Goal: Task Accomplishment & Management: Use online tool/utility

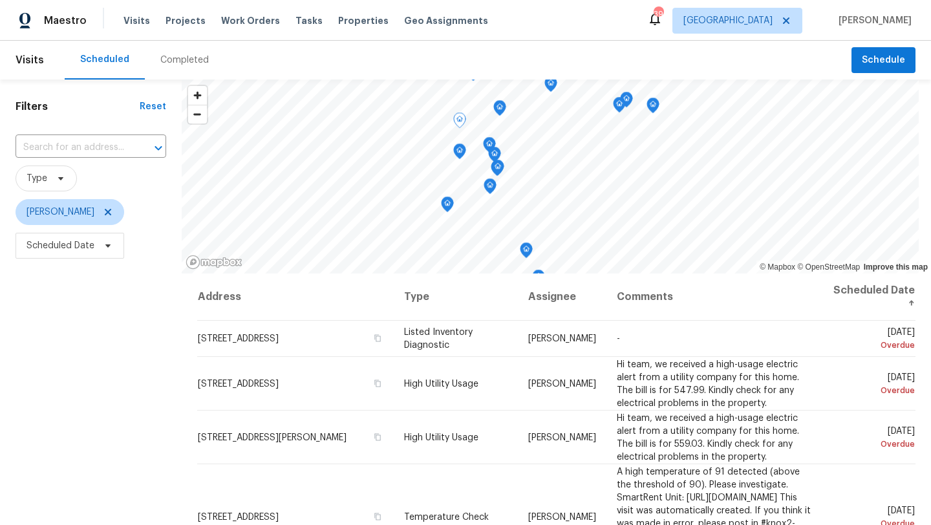
scroll to position [185, 0]
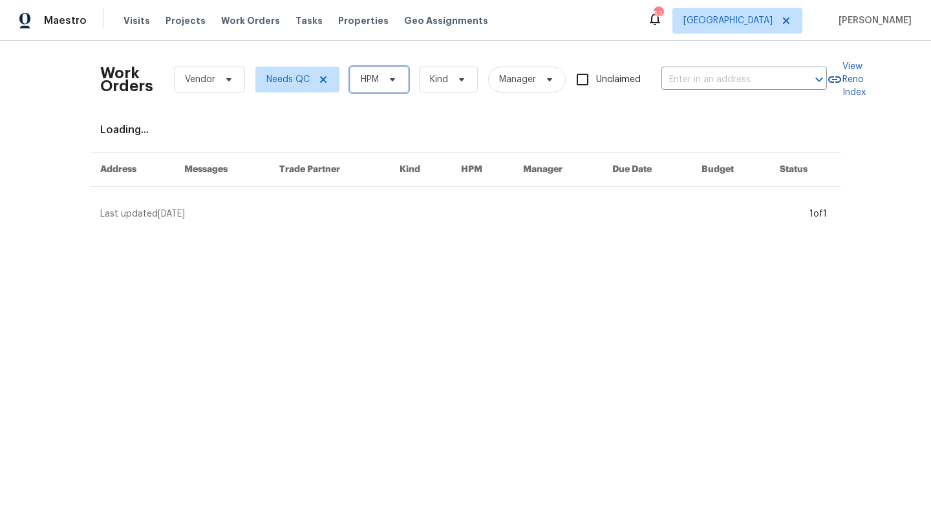
click at [385, 83] on span at bounding box center [391, 79] width 14 height 10
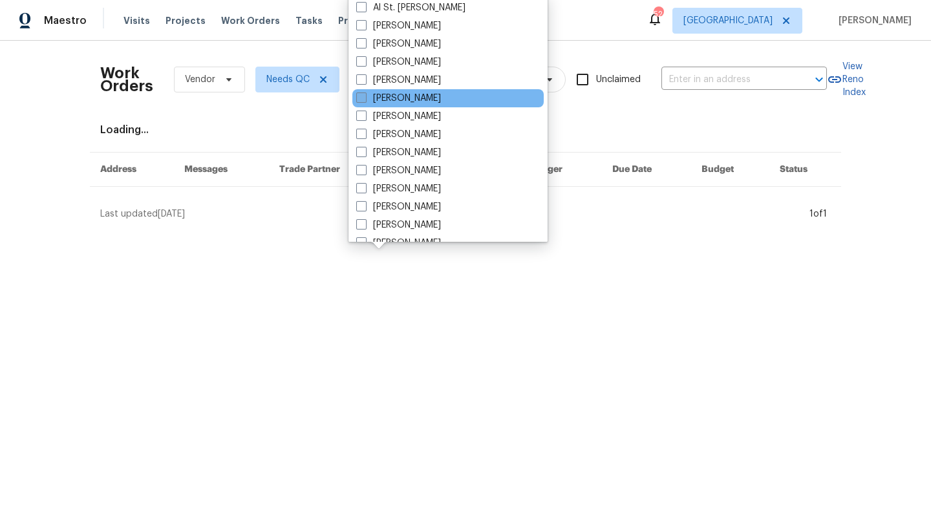
click at [386, 96] on label "[PERSON_NAME]" at bounding box center [398, 98] width 85 height 13
click at [365, 96] on input "[PERSON_NAME]" at bounding box center [360, 96] width 8 height 8
checkbox input "true"
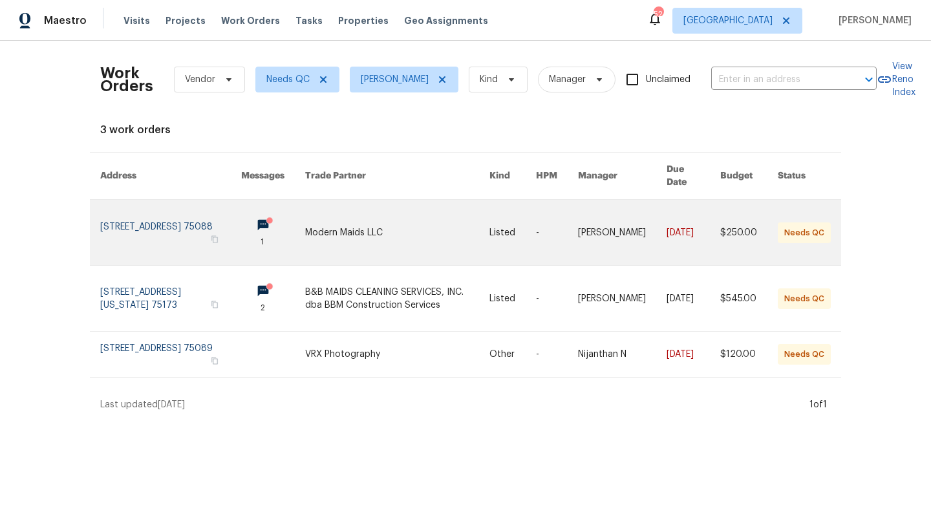
click at [367, 216] on link at bounding box center [397, 232] width 184 height 65
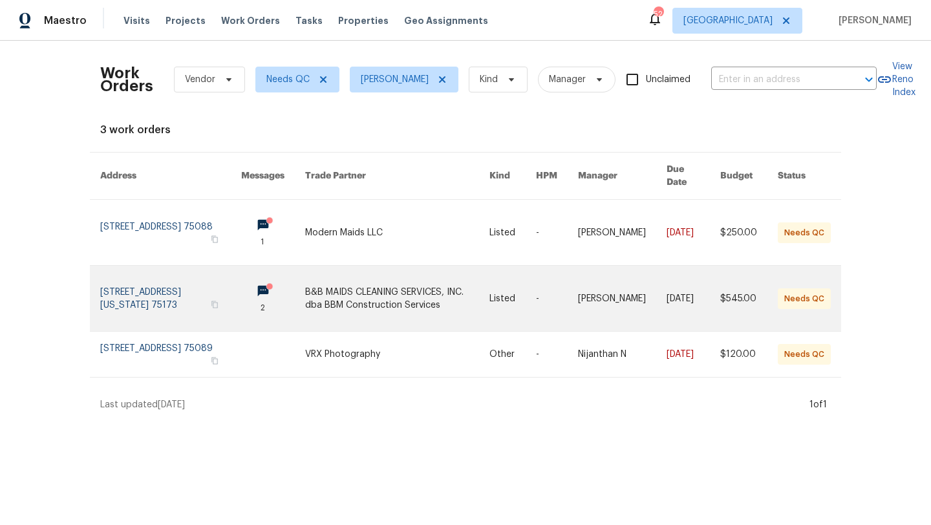
click at [338, 283] on link at bounding box center [397, 298] width 184 height 65
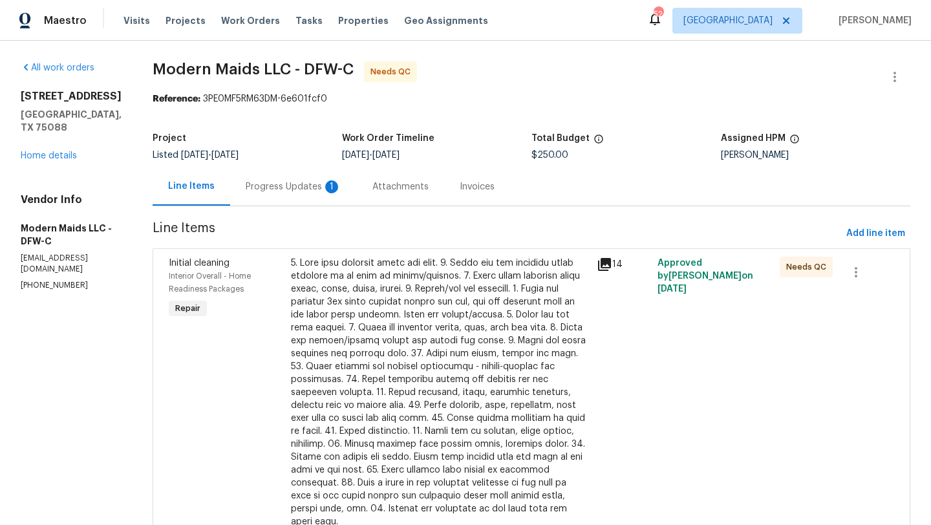
click at [319, 182] on div "Progress Updates 1" at bounding box center [294, 186] width 96 height 13
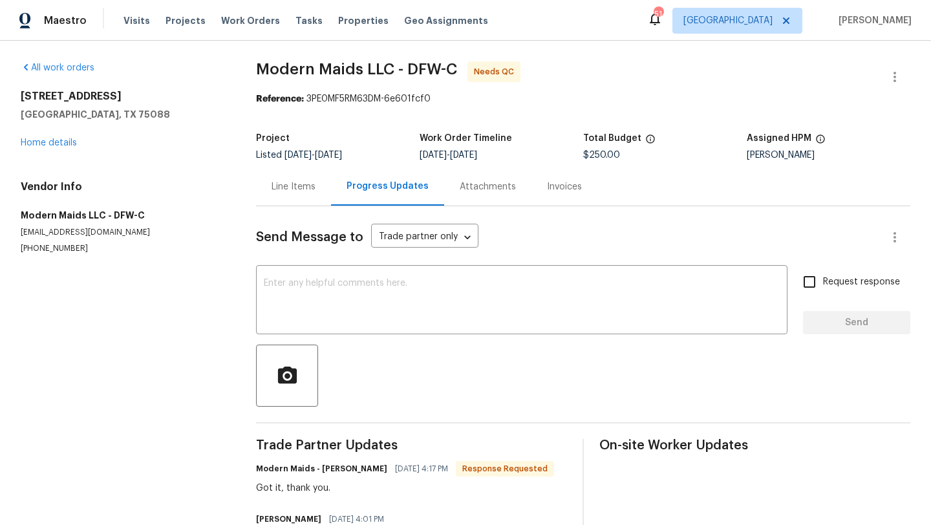
click at [63, 136] on div "6705 Windward View Dr Rowlett, TX 75088 Home details" at bounding box center [123, 120] width 204 height 60
click at [61, 142] on link "Home details" at bounding box center [49, 142] width 56 height 9
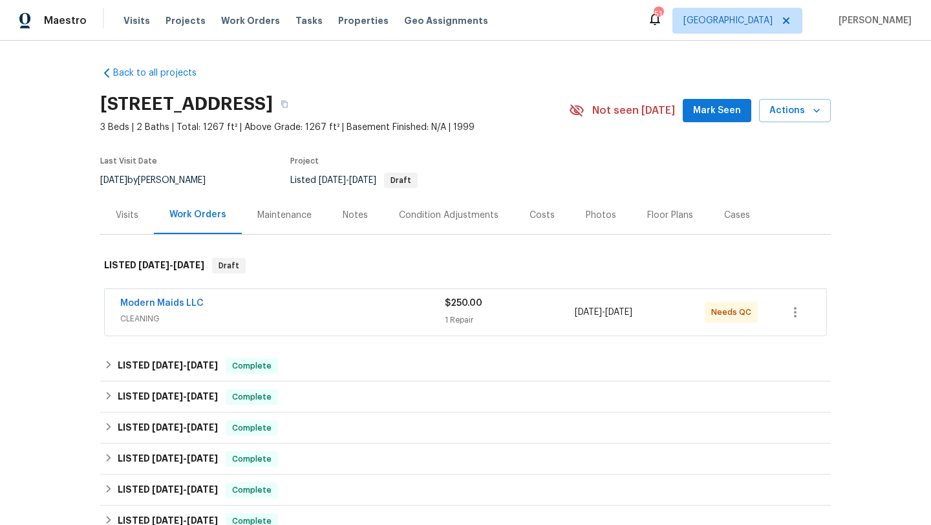
click at [352, 299] on div "Modern Maids LLC" at bounding box center [282, 305] width 325 height 16
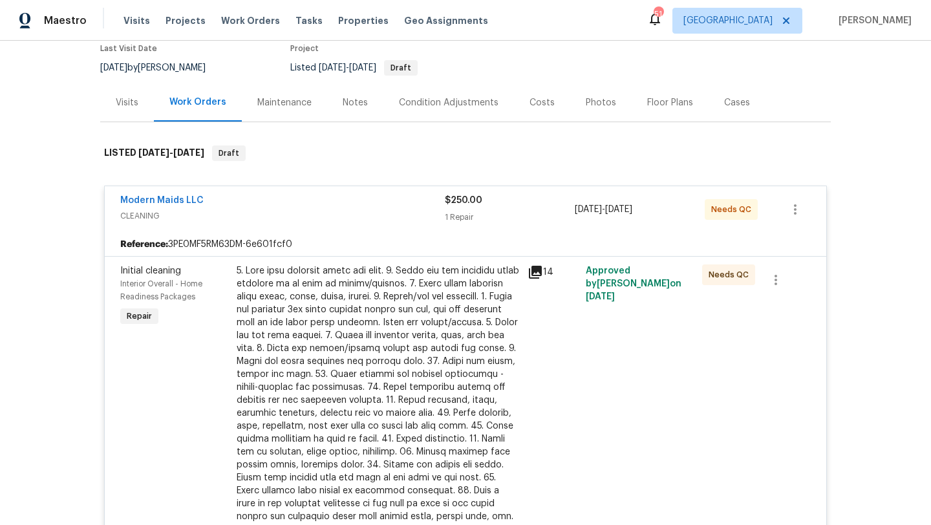
scroll to position [179, 0]
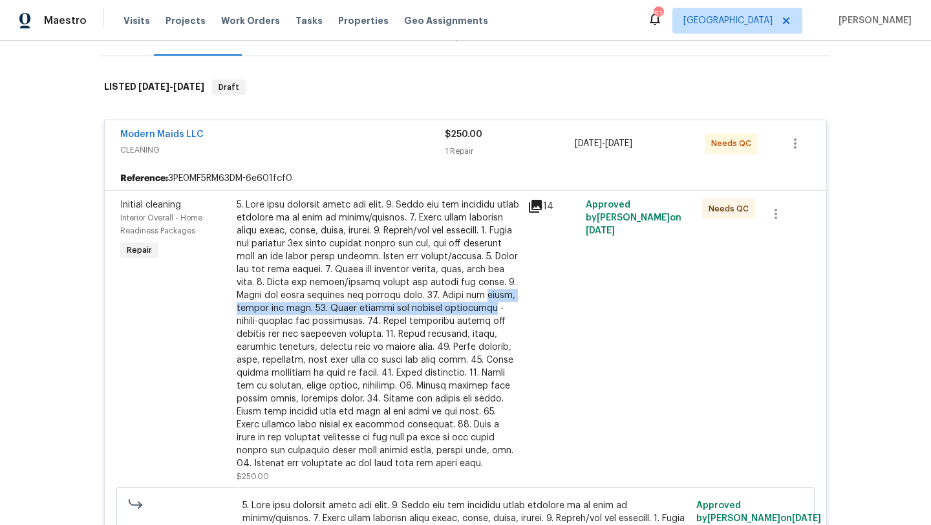
click at [395, 301] on div at bounding box center [378, 335] width 283 height 272
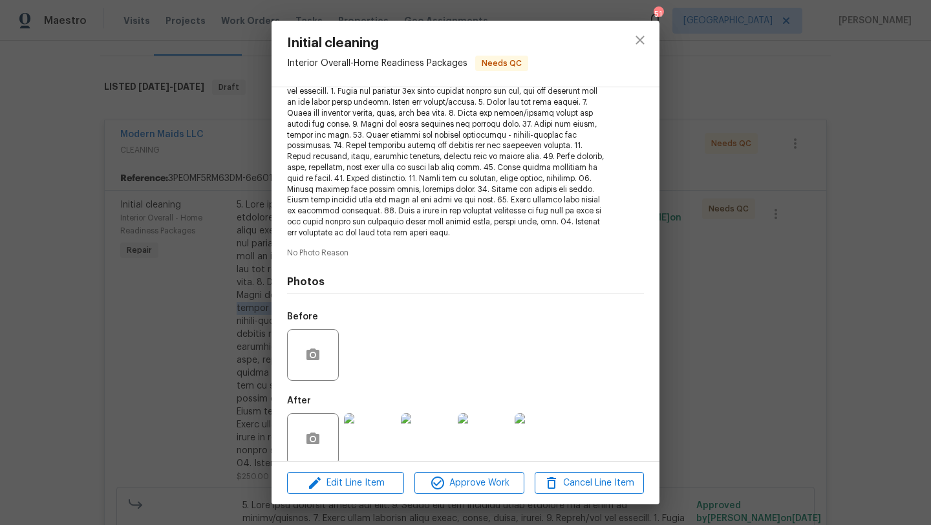
scroll to position [190, 0]
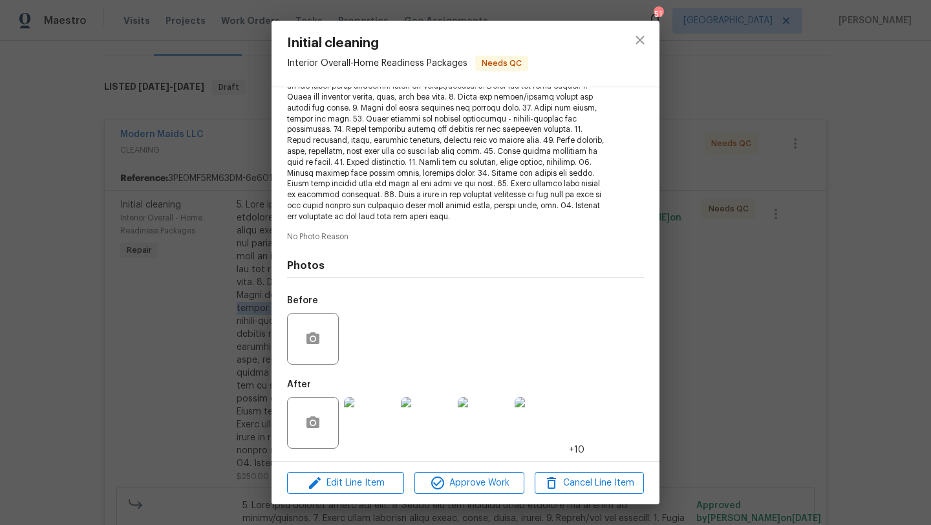
click at [378, 422] on img at bounding box center [370, 423] width 52 height 52
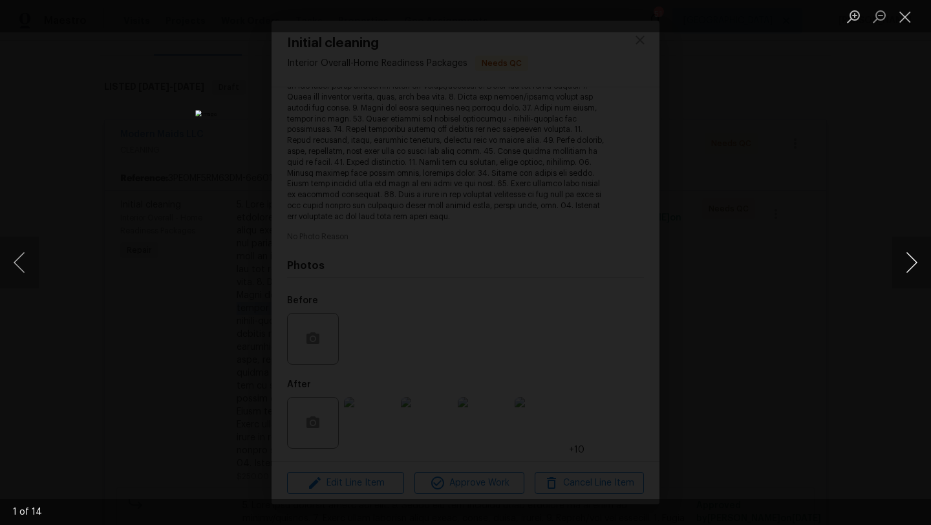
click at [912, 252] on button "Next image" at bounding box center [912, 263] width 39 height 52
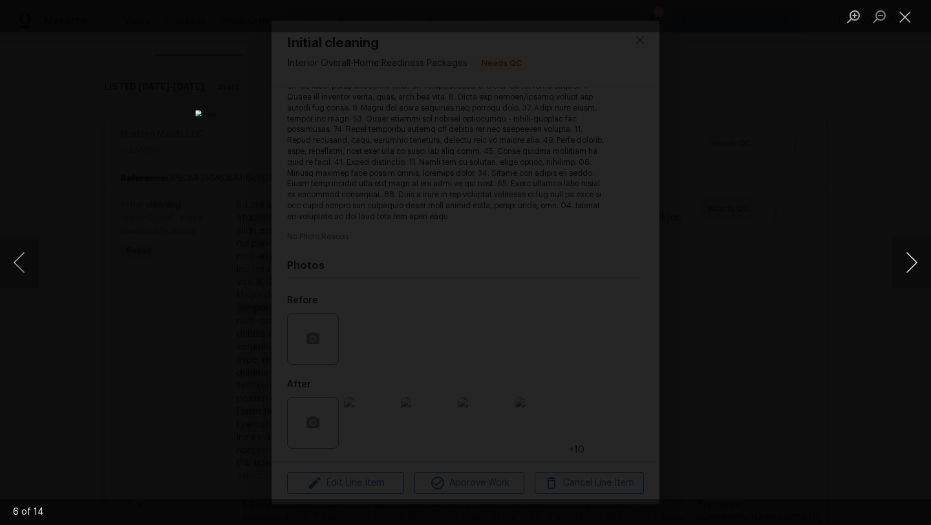
click at [912, 252] on button "Next image" at bounding box center [912, 263] width 39 height 52
click at [902, 17] on button "Close lightbox" at bounding box center [906, 16] width 26 height 23
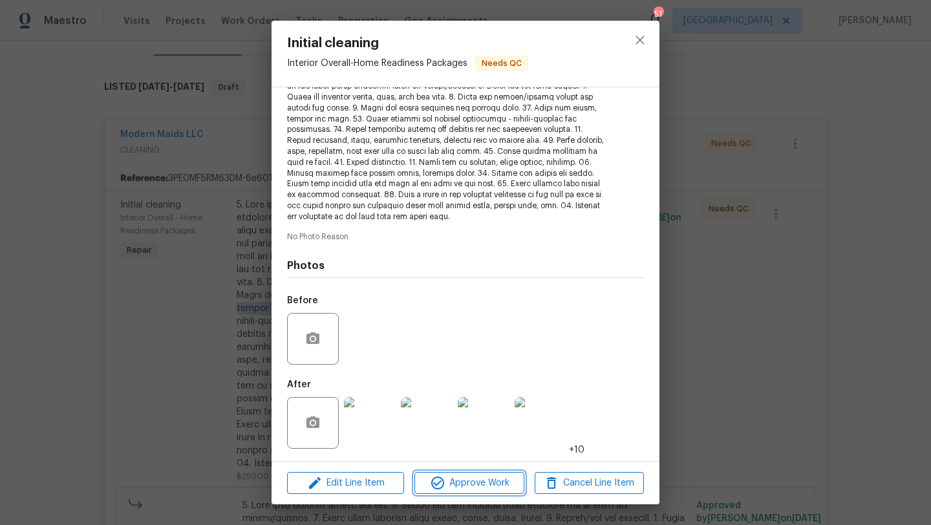
click at [473, 489] on span "Approve Work" at bounding box center [470, 483] width 102 height 16
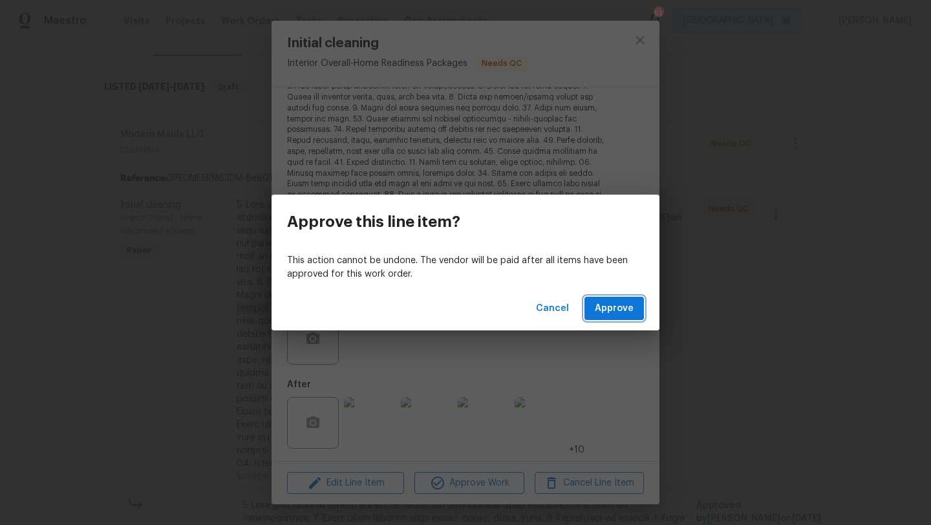
click at [607, 312] on span "Approve" at bounding box center [614, 309] width 39 height 16
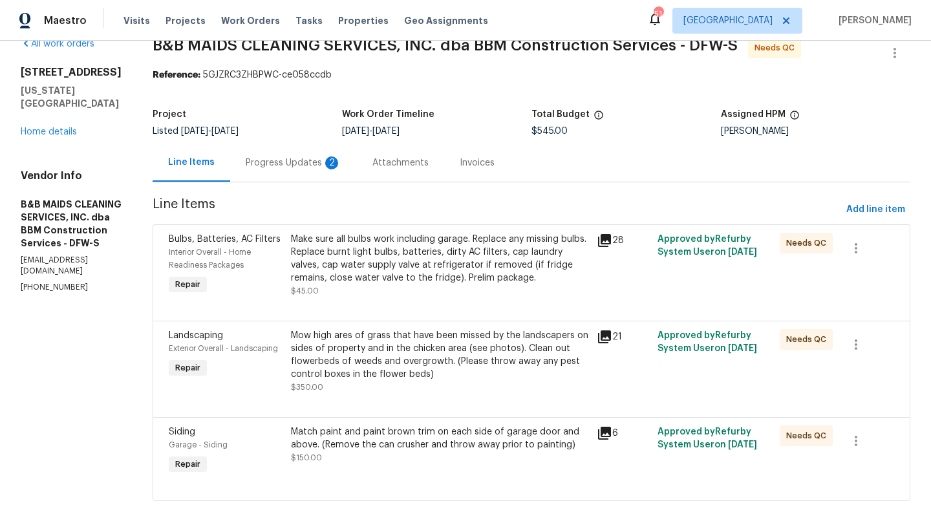
scroll to position [25, 0]
click at [401, 283] on div "Make sure all bulbs work including garage. Replace any missing bulbs. Replace b…" at bounding box center [440, 258] width 298 height 52
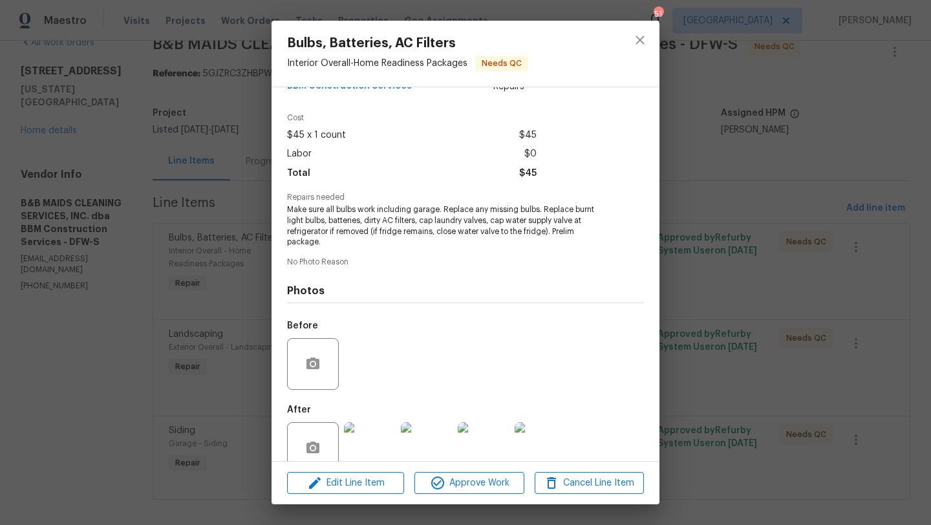
scroll to position [68, 0]
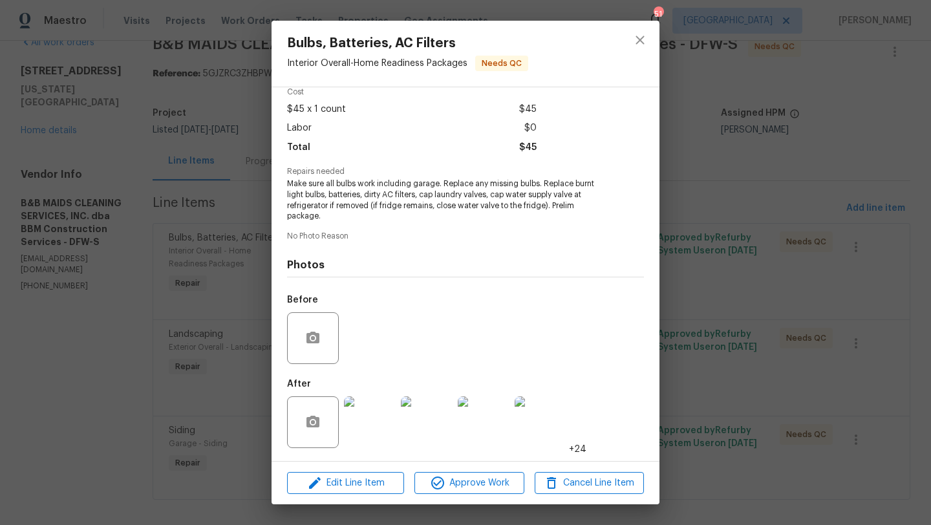
click at [382, 409] on img at bounding box center [370, 423] width 52 height 52
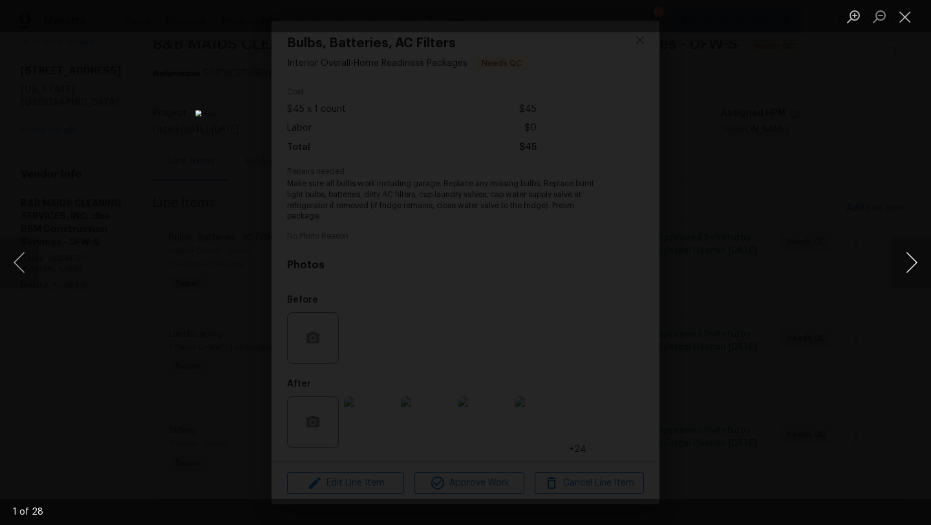
click at [915, 263] on button "Next image" at bounding box center [912, 263] width 39 height 52
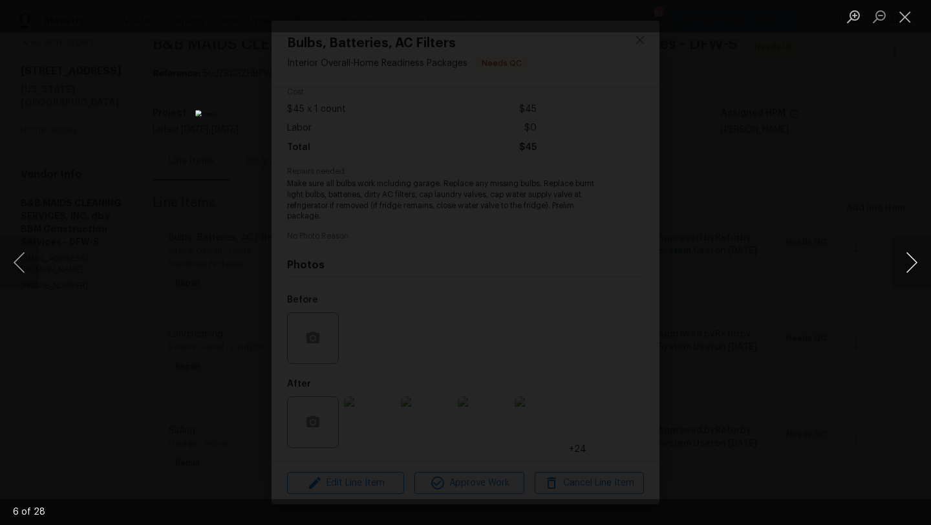
click at [915, 263] on button "Next image" at bounding box center [912, 263] width 39 height 52
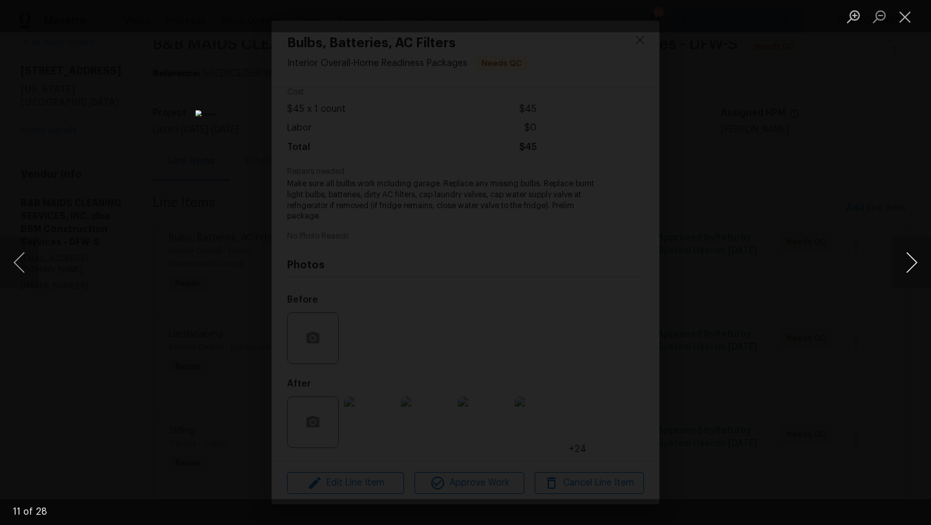
click at [915, 263] on button "Next image" at bounding box center [912, 263] width 39 height 52
click at [28, 257] on button "Previous image" at bounding box center [19, 263] width 39 height 52
click at [908, 261] on button "Next image" at bounding box center [912, 263] width 39 height 52
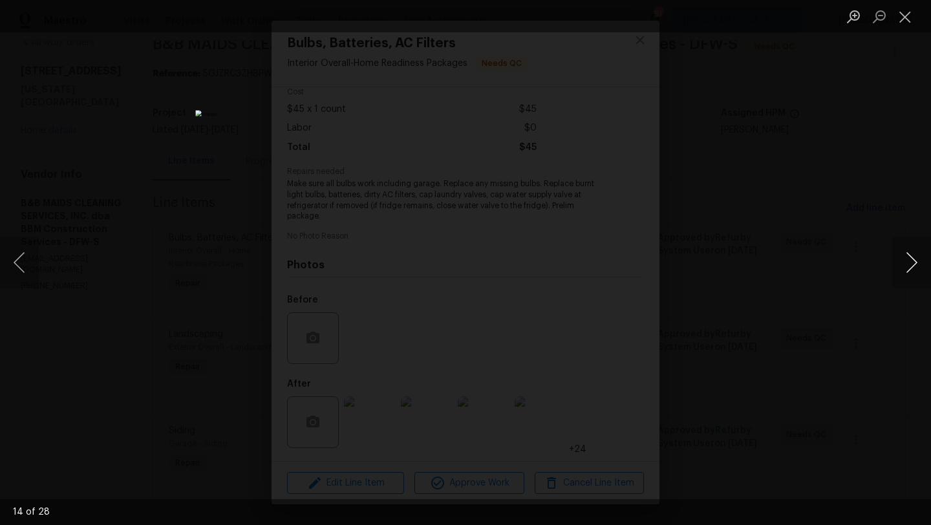
click at [908, 261] on button "Next image" at bounding box center [912, 263] width 39 height 52
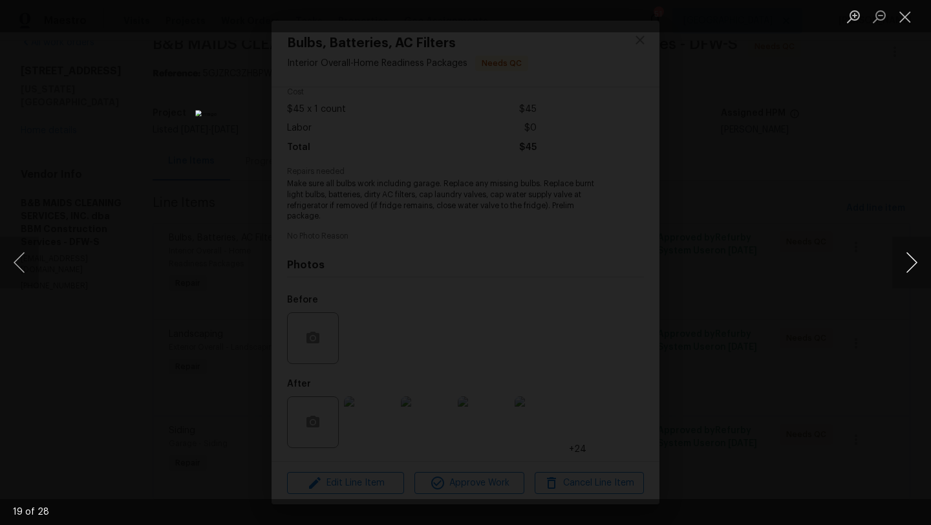
click at [908, 261] on button "Next image" at bounding box center [912, 263] width 39 height 52
click at [908, 12] on button "Close lightbox" at bounding box center [906, 16] width 26 height 23
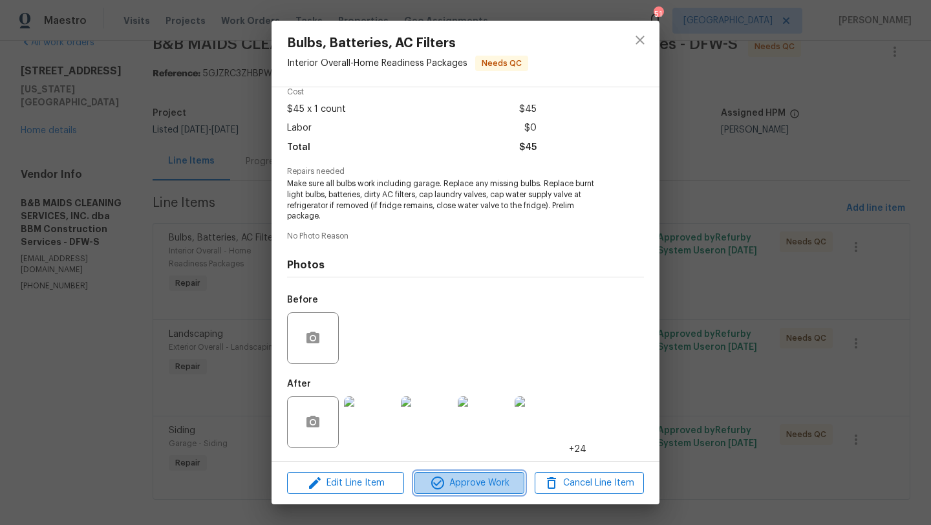
click at [478, 481] on span "Approve Work" at bounding box center [470, 483] width 102 height 16
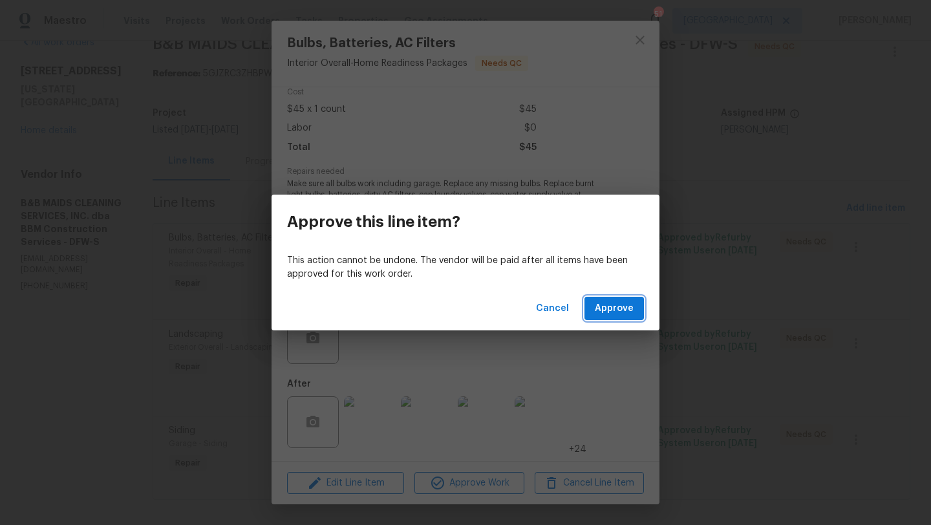
click at [605, 307] on span "Approve" at bounding box center [614, 309] width 39 height 16
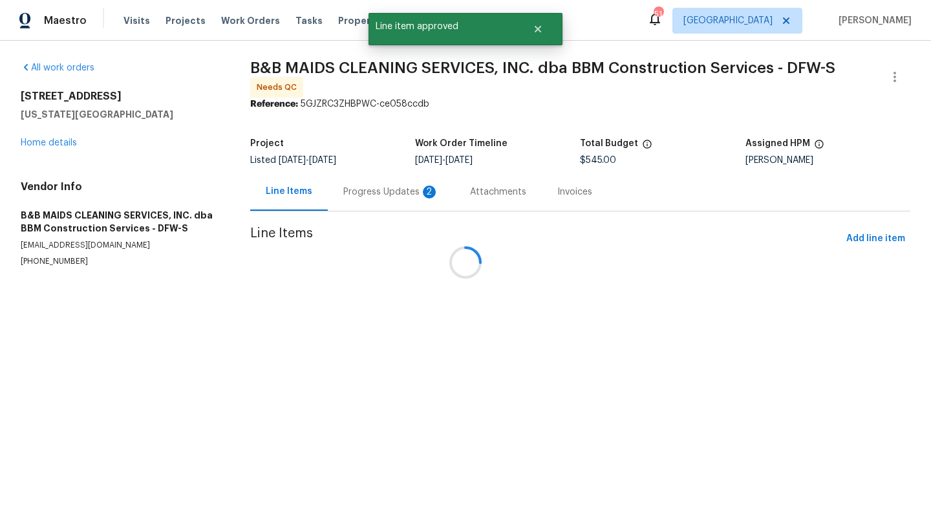
scroll to position [0, 0]
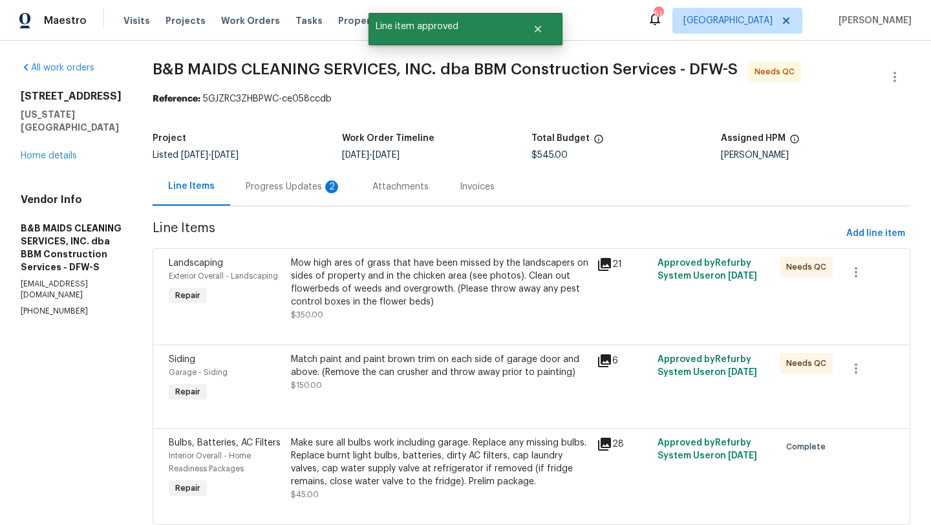
click at [468, 300] on div "Mow high ares of grass that have been missed by the landscapers on sides of pro…" at bounding box center [440, 283] width 298 height 52
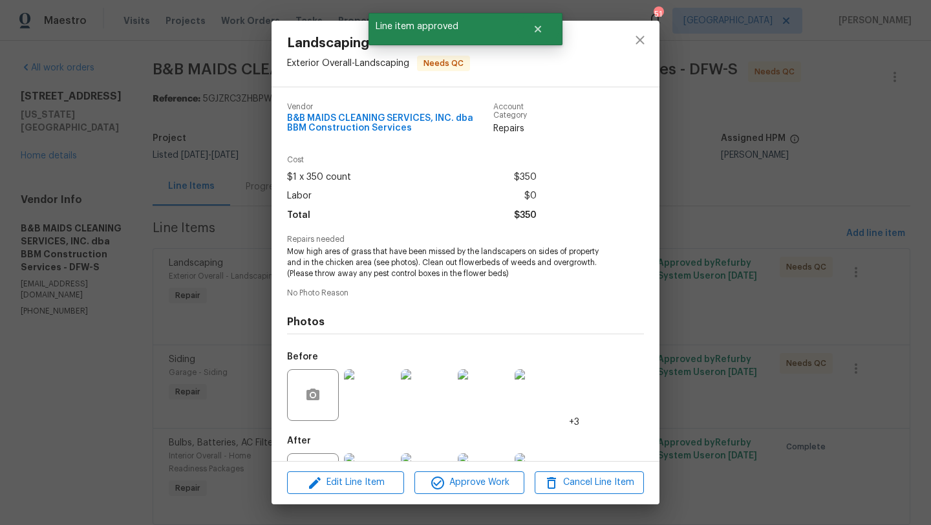
scroll to position [57, 0]
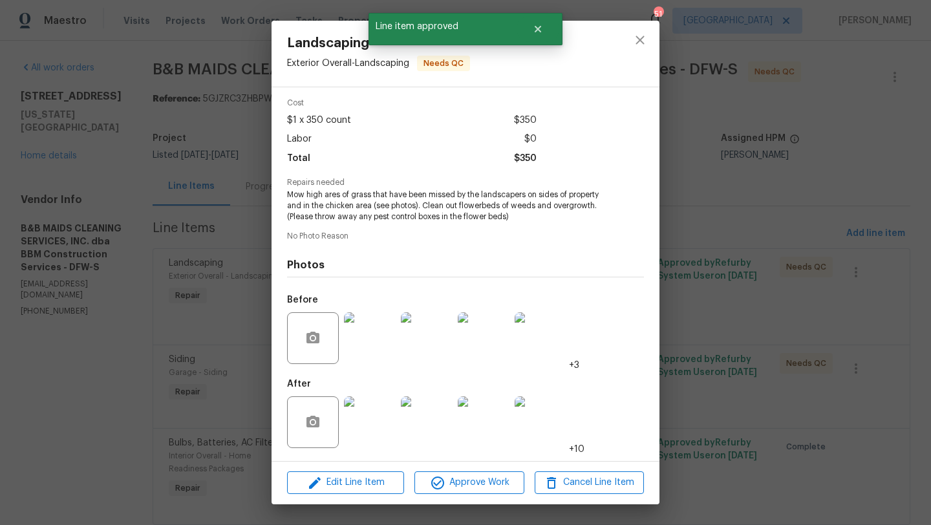
click at [379, 413] on img at bounding box center [370, 423] width 52 height 52
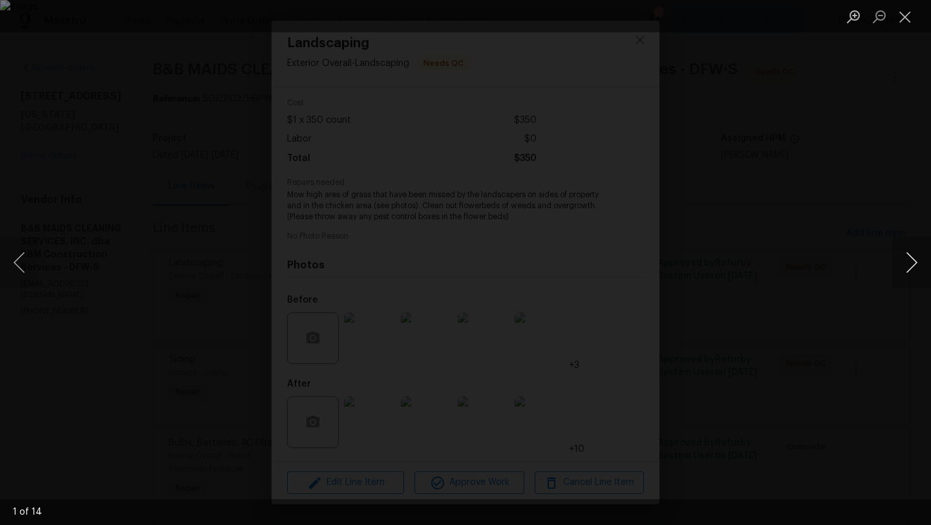
click at [913, 261] on button "Next image" at bounding box center [912, 263] width 39 height 52
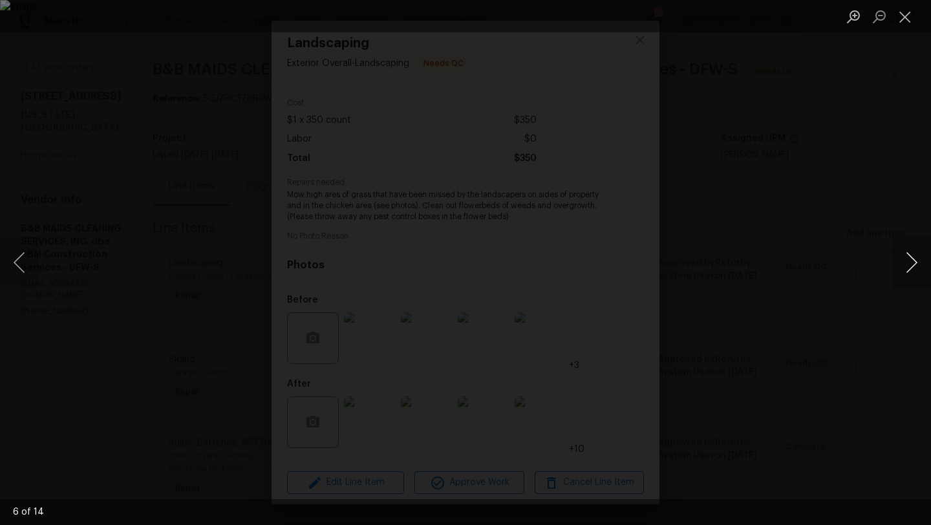
click at [913, 261] on button "Next image" at bounding box center [912, 263] width 39 height 52
click at [908, 16] on button "Close lightbox" at bounding box center [906, 16] width 26 height 23
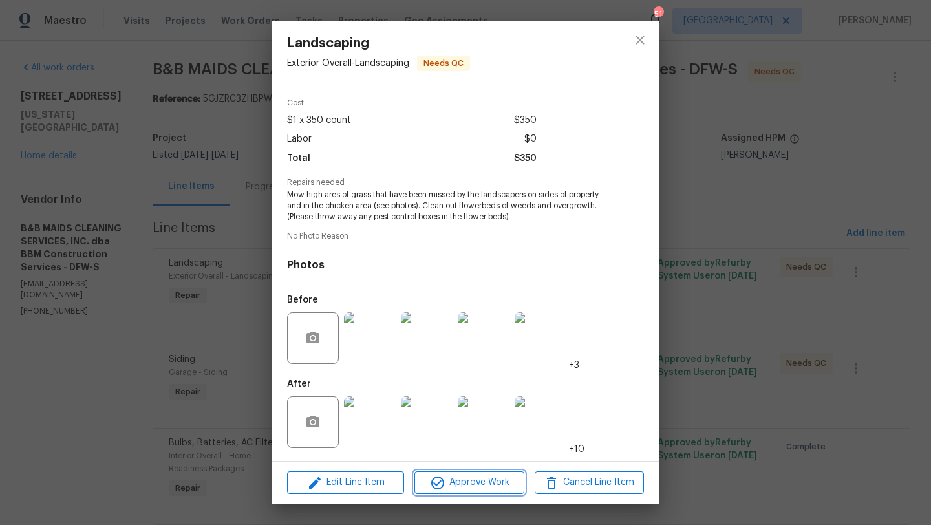
click at [485, 486] on span "Approve Work" at bounding box center [470, 483] width 102 height 16
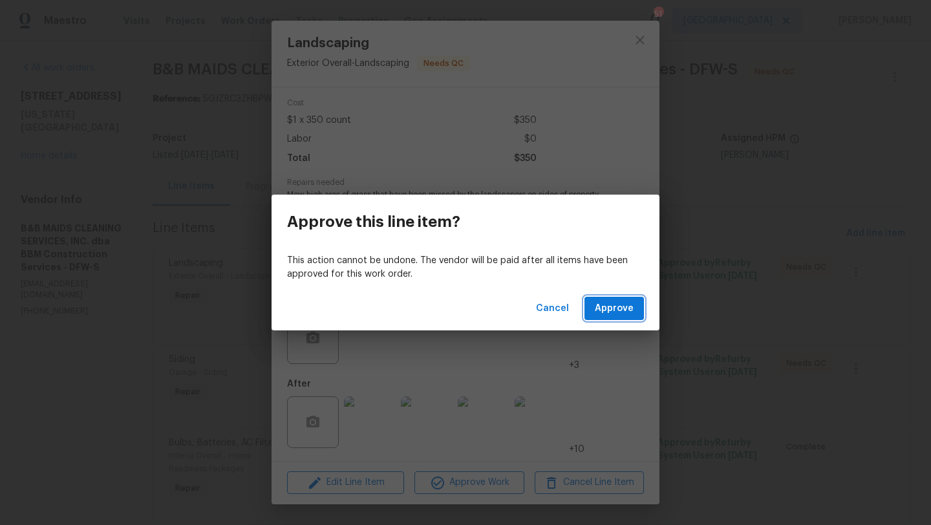
click at [609, 307] on span "Approve" at bounding box center [614, 309] width 39 height 16
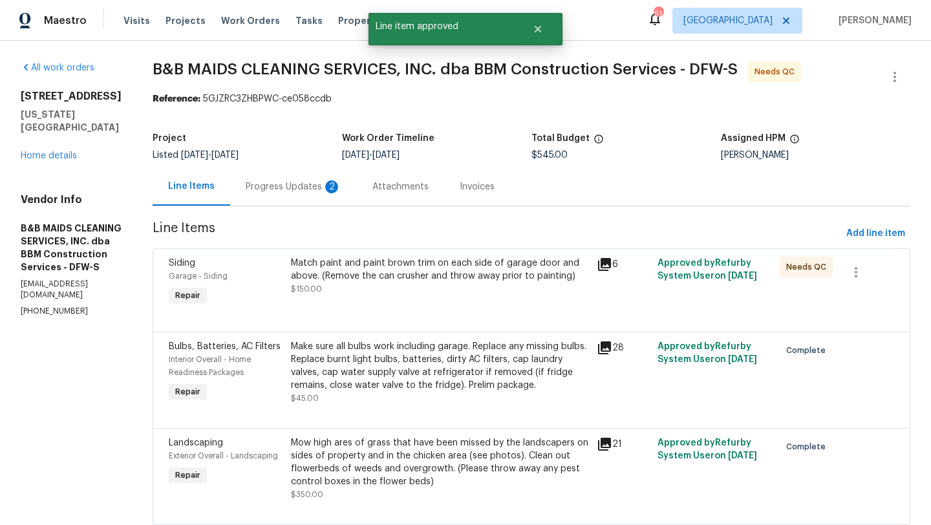
click at [533, 283] on div "Match paint and paint brown trim on each side of garage door and above. (Remove…" at bounding box center [440, 270] width 298 height 26
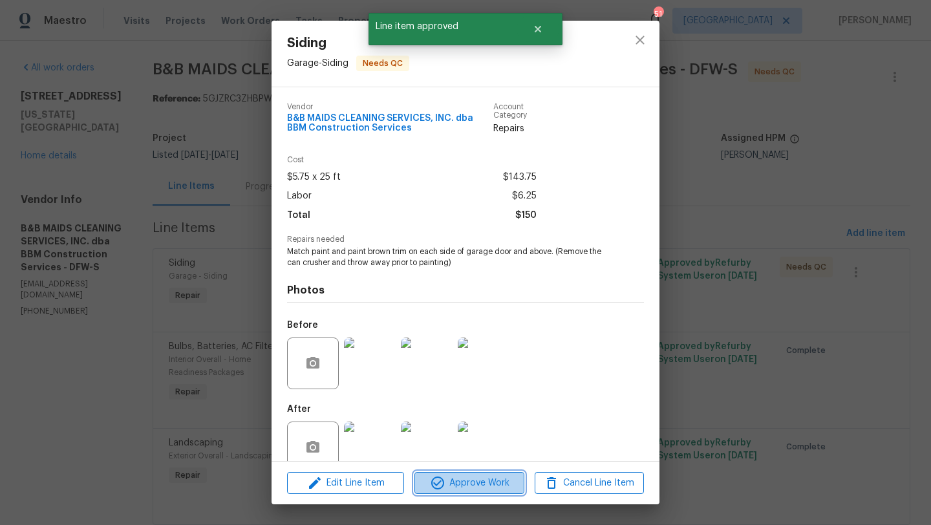
click at [473, 477] on span "Approve Work" at bounding box center [470, 483] width 102 height 16
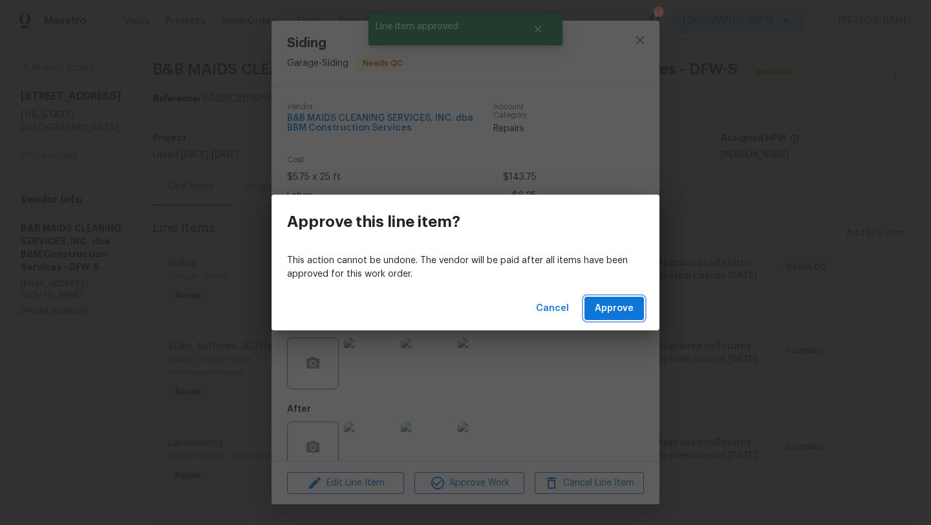
click at [611, 304] on span "Approve" at bounding box center [614, 309] width 39 height 16
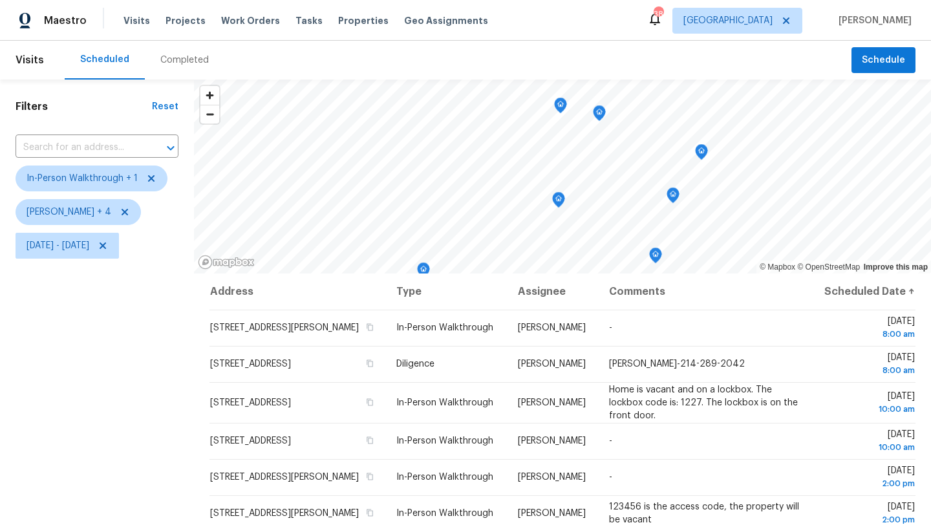
scroll to position [21, 0]
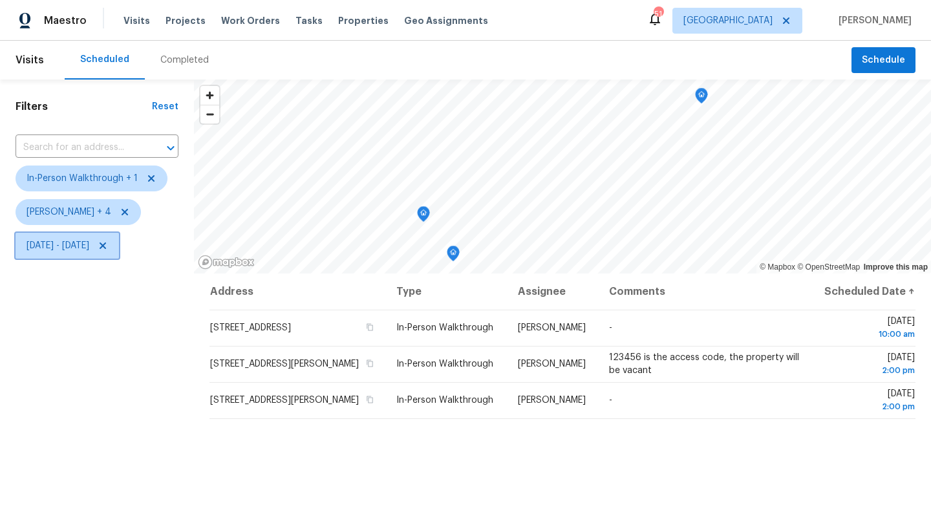
click at [86, 244] on span "[DATE] - [DATE]" at bounding box center [58, 245] width 63 height 13
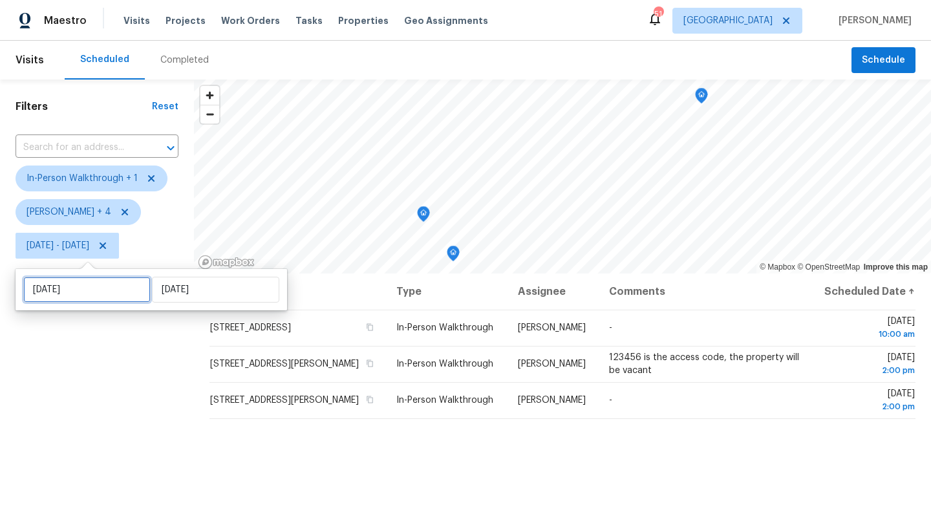
select select "8"
select select "2025"
select select "9"
select select "2025"
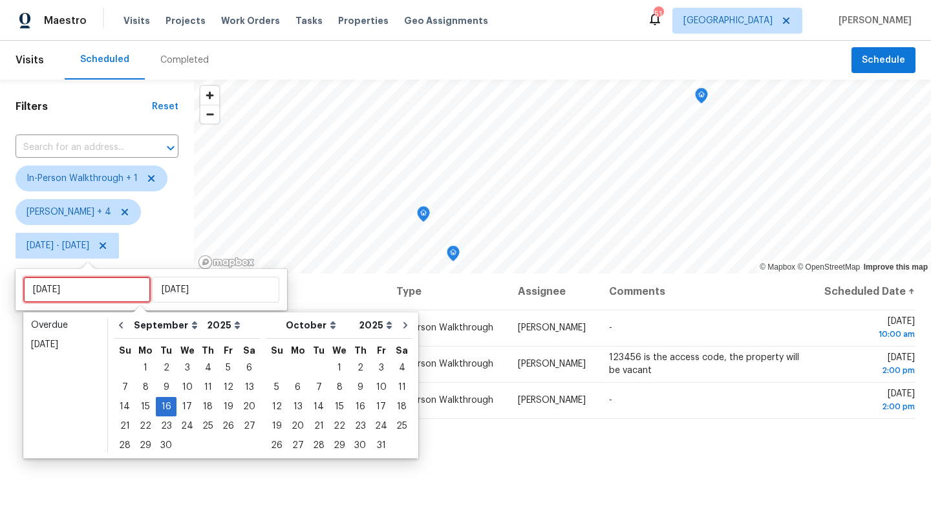
click at [89, 287] on input "[DATE]" at bounding box center [86, 290] width 127 height 26
type input "[DATE]"
click at [182, 406] on div "17" at bounding box center [187, 407] width 21 height 18
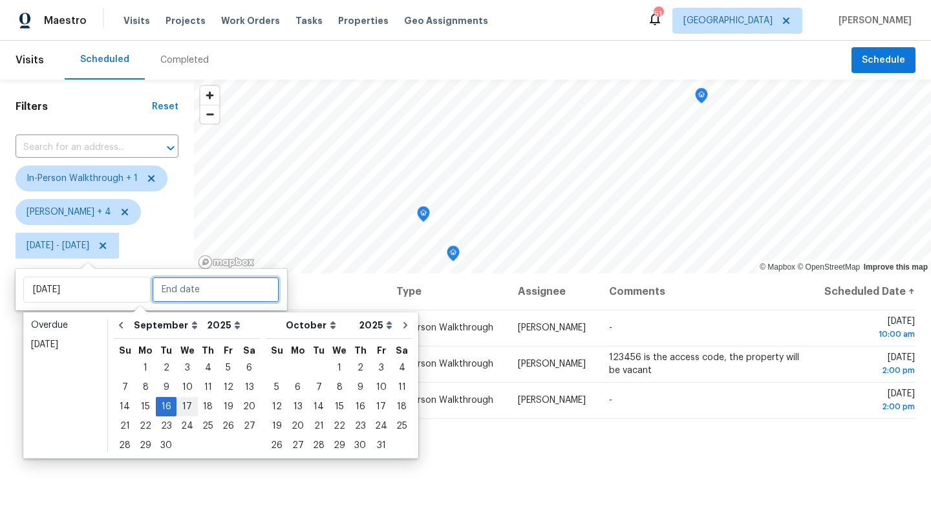
type input "[DATE]"
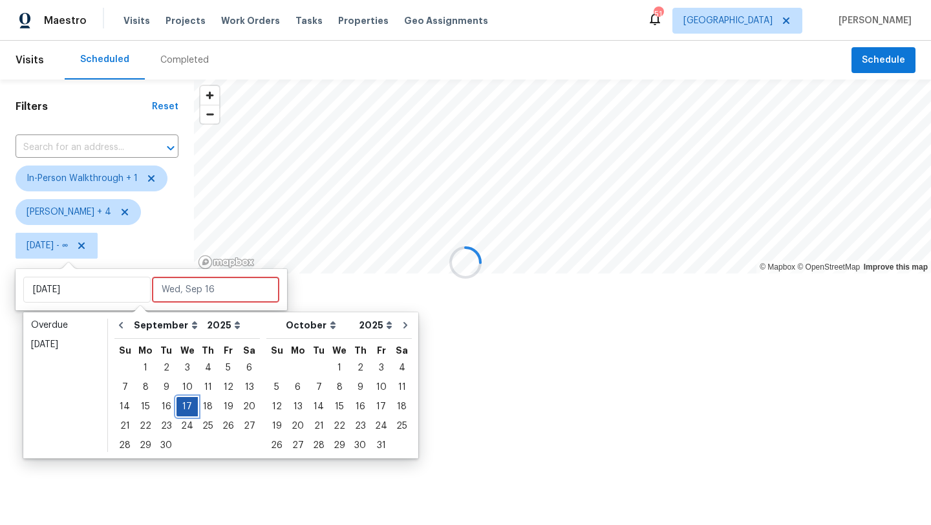
click at [182, 406] on div "17" at bounding box center [187, 407] width 21 height 18
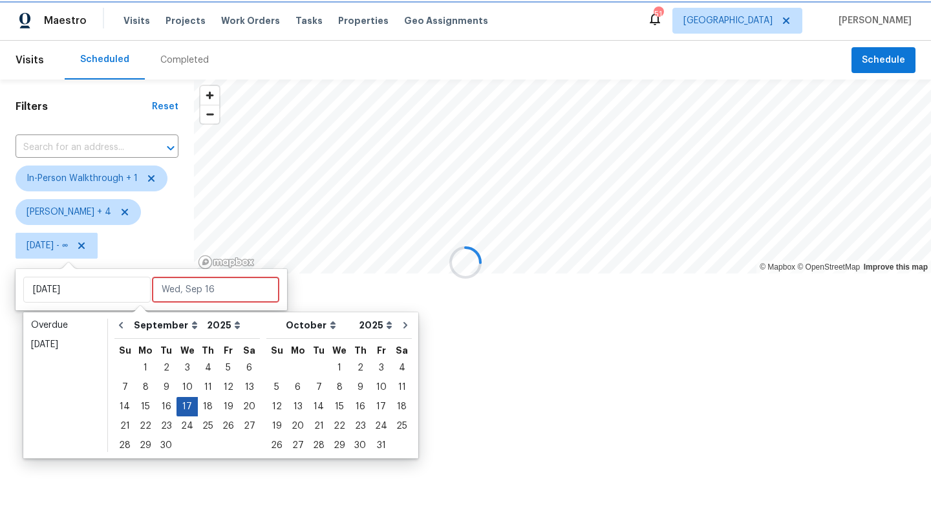
type input "[DATE]"
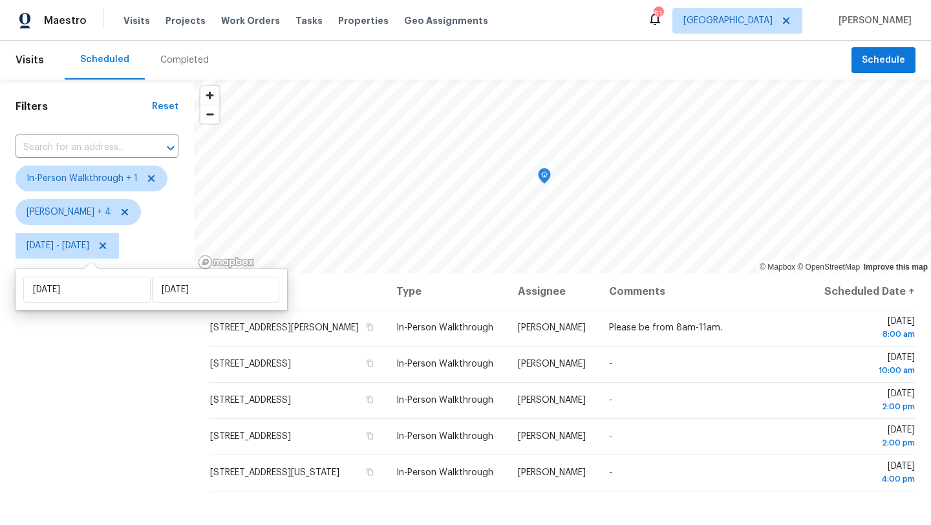
click at [182, 406] on div "Filters Reset ​ In-Person Walkthrough + 1 Alicia Anices + 4 Wed, Sep 17 - Wed, …" at bounding box center [97, 387] width 194 height 615
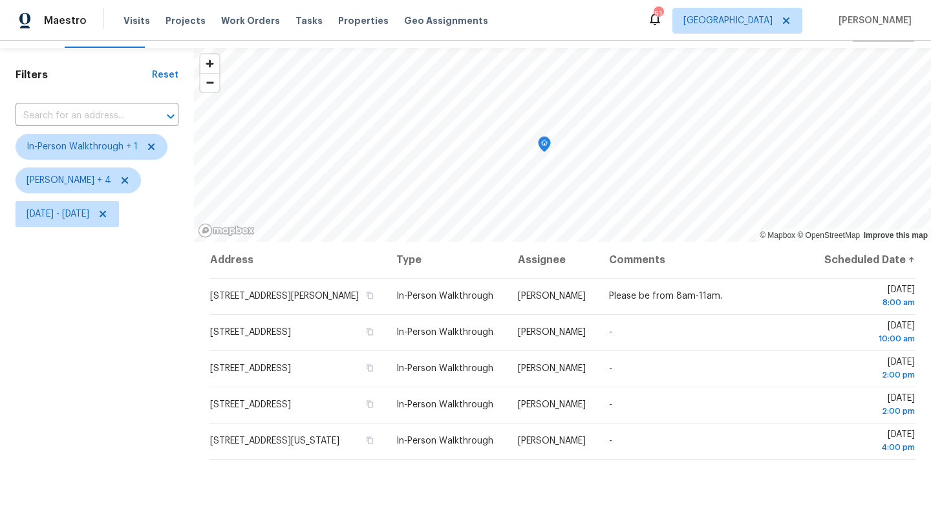
scroll to position [36, 0]
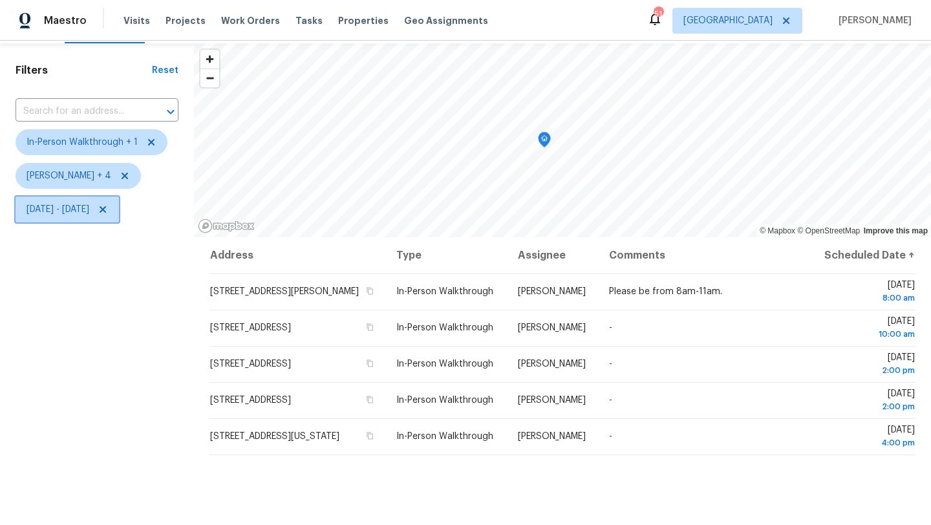
click at [89, 212] on span "Wed, Sep 17 - Wed, Sep 17" at bounding box center [58, 209] width 63 height 13
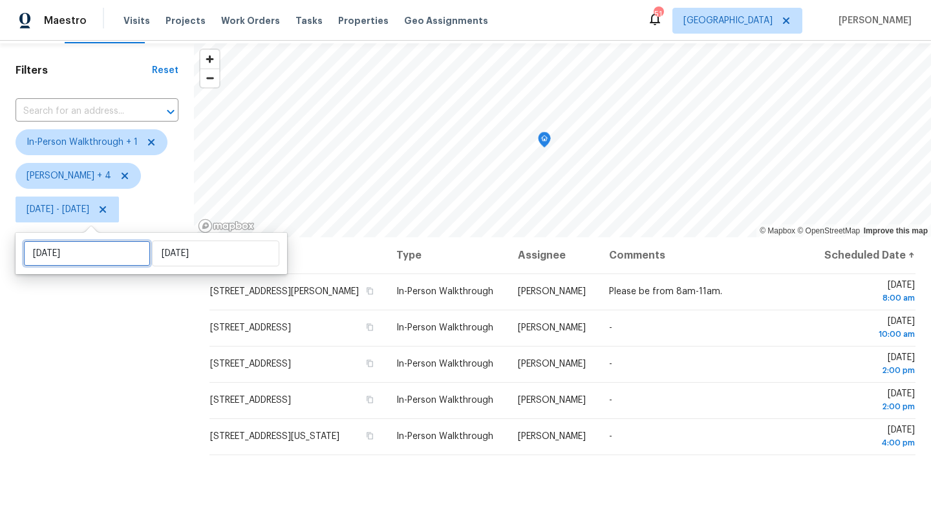
select select "8"
select select "2025"
select select "9"
select select "2025"
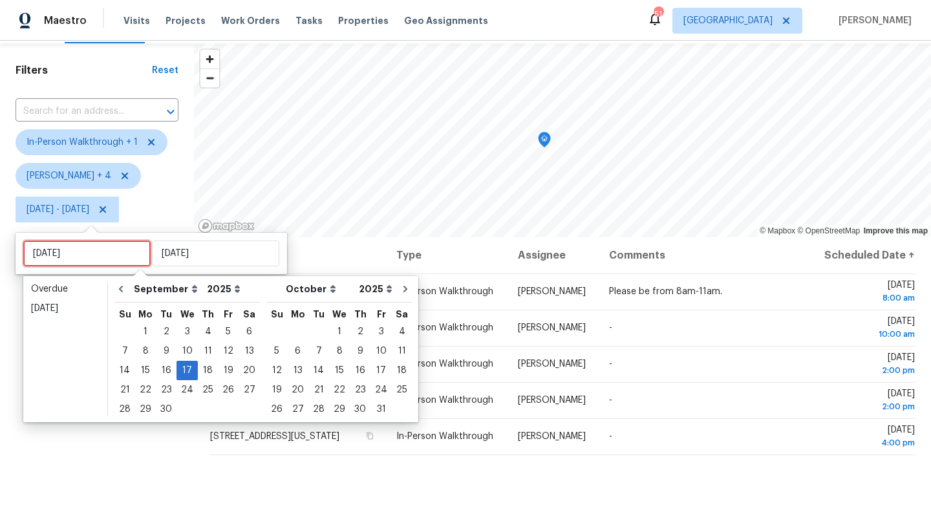
click at [123, 265] on input "Wed, Sep 17" at bounding box center [86, 254] width 127 height 26
type input "Thu, Sep 18"
click at [206, 370] on div "18" at bounding box center [208, 371] width 20 height 18
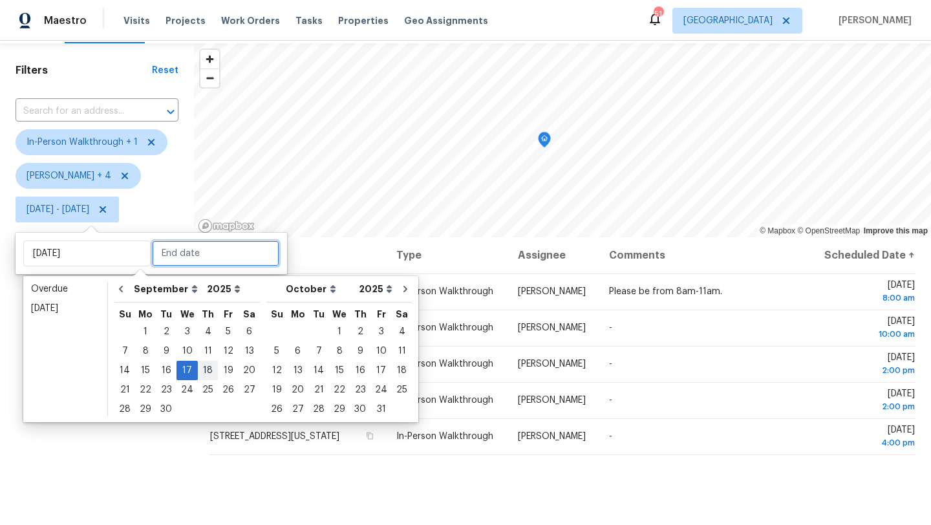
type input "Thu, Sep 18"
type input "Wed, Sep 17"
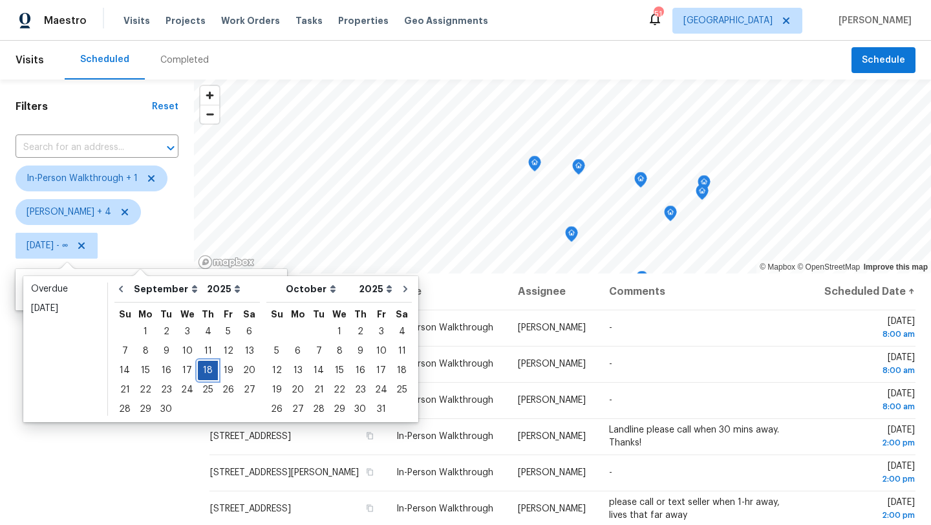
click at [206, 370] on div "18" at bounding box center [208, 371] width 20 height 18
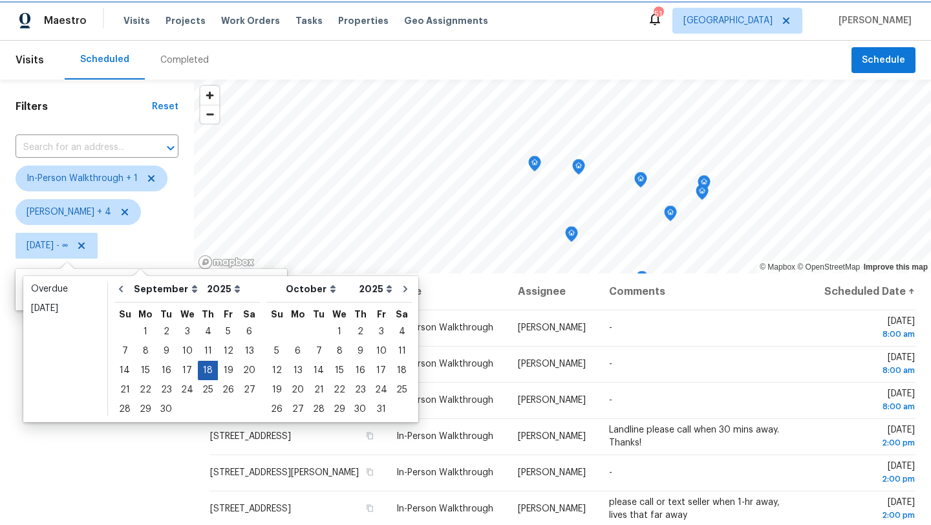
type input "Thu, Sep 18"
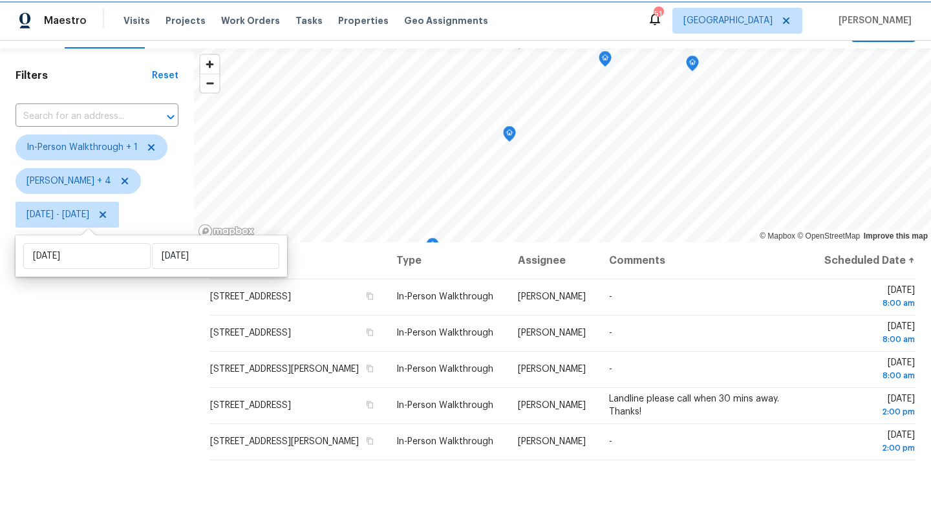
scroll to position [34, 0]
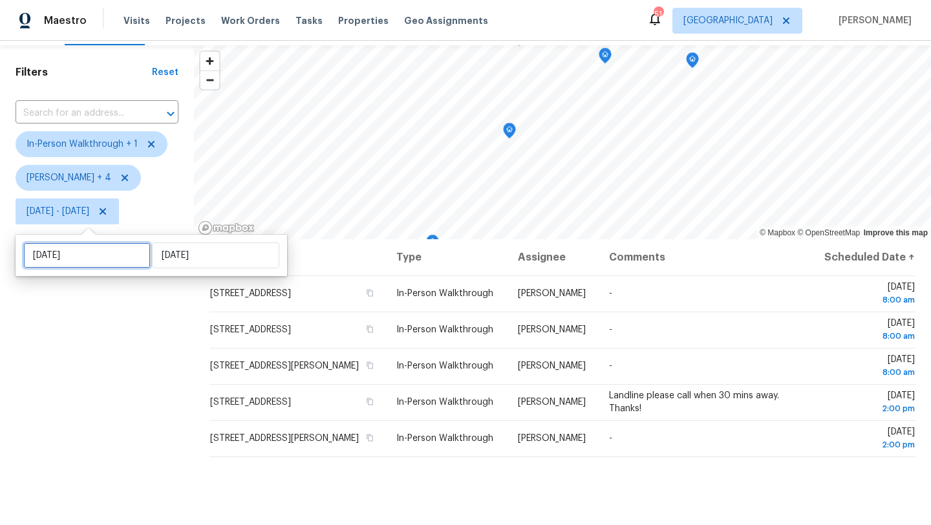
click at [109, 248] on input "Thu, Sep 18" at bounding box center [86, 256] width 127 height 26
select select "8"
select select "2025"
select select "9"
select select "2025"
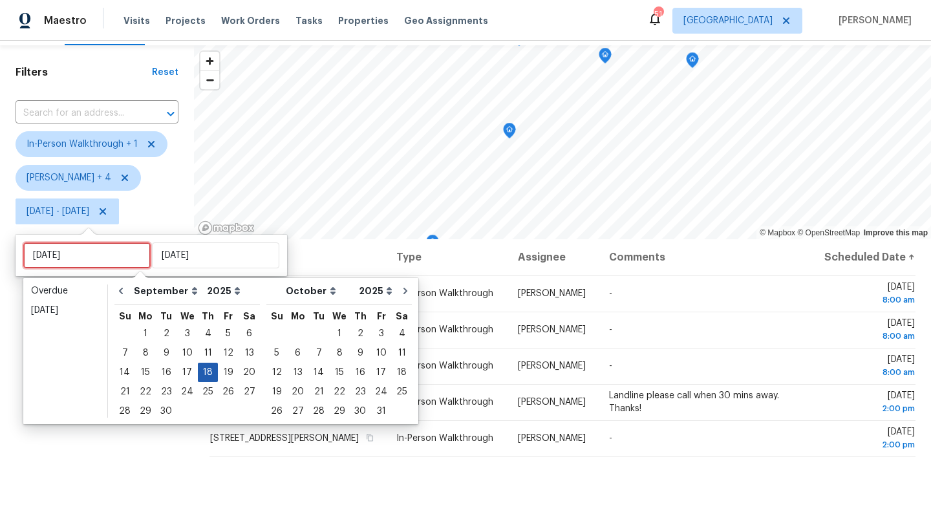
type input "Thu, Sep 11"
click at [226, 371] on div "19" at bounding box center [228, 373] width 21 height 18
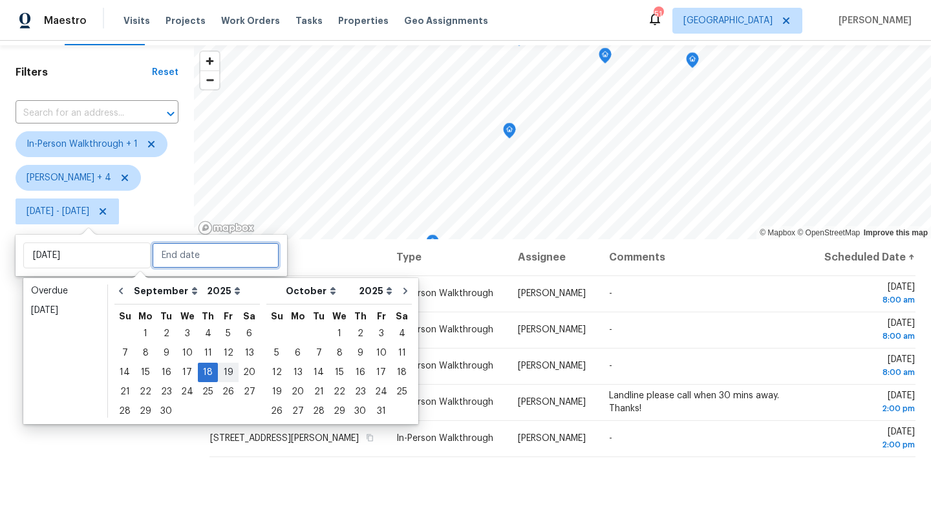
type input "Fri, Sep 19"
type input "Thu, Sep 18"
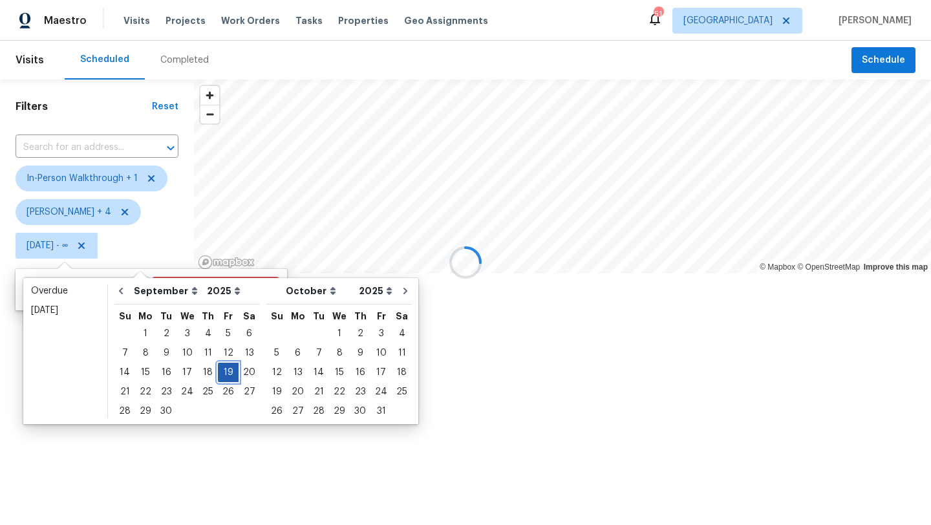
click at [226, 371] on div "19" at bounding box center [228, 373] width 21 height 18
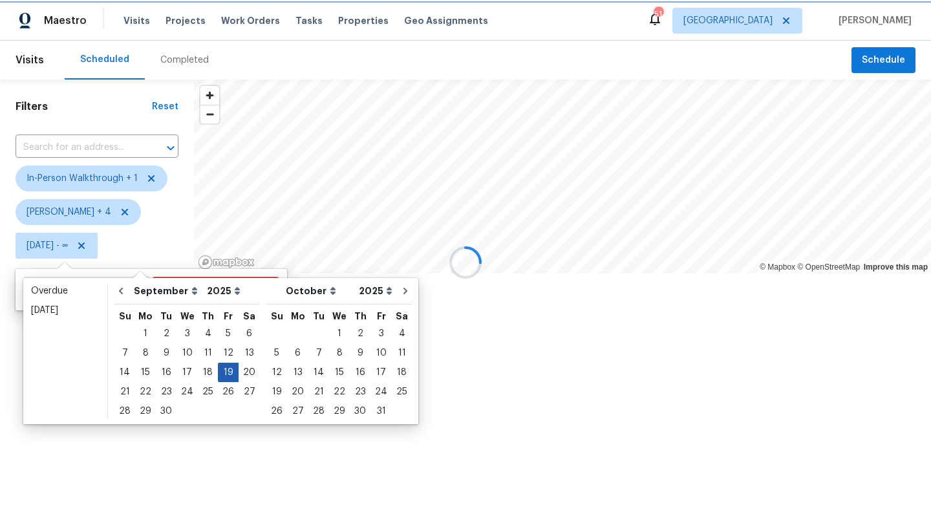
type input "Fri, Sep 19"
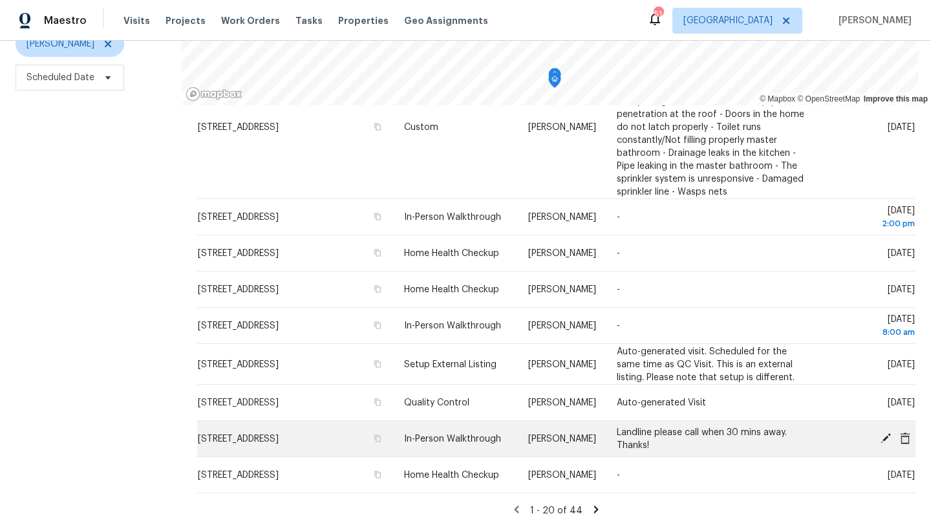
scroll to position [620, 0]
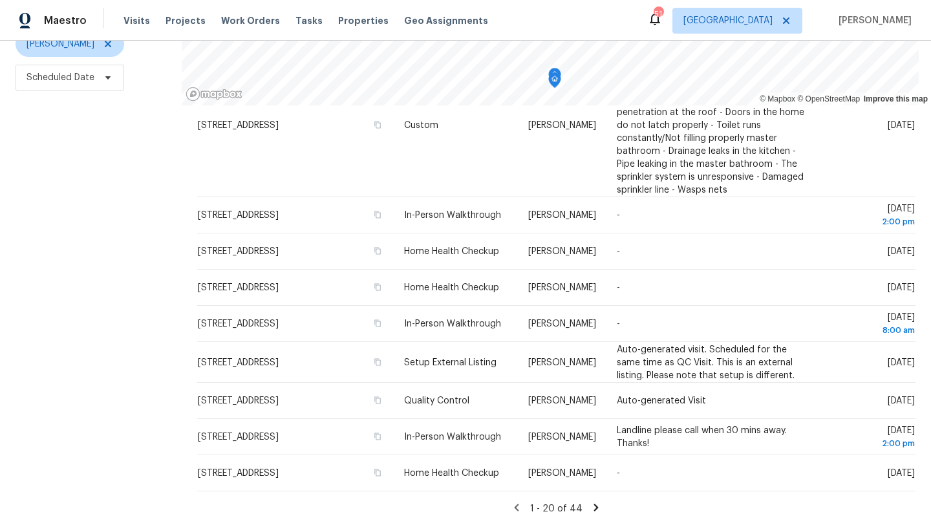
click at [600, 502] on icon at bounding box center [597, 508] width 12 height 12
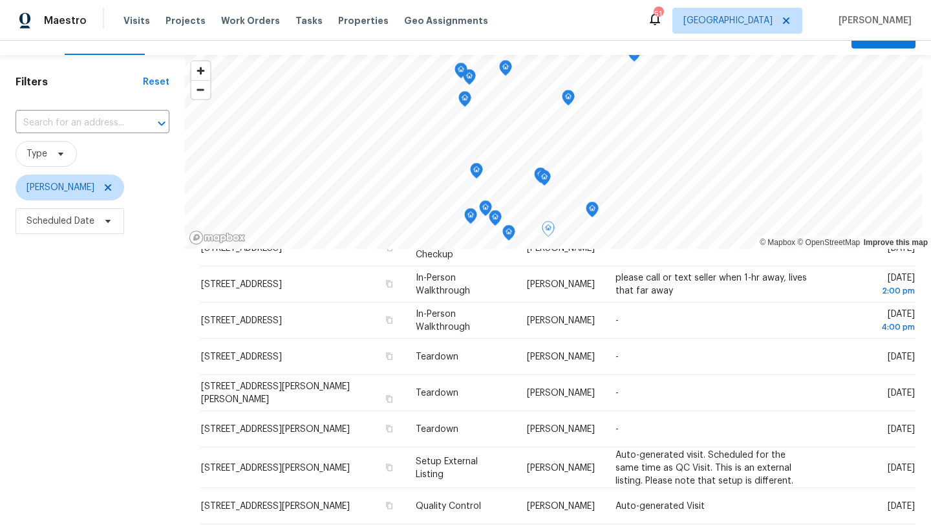
scroll to position [0, 0]
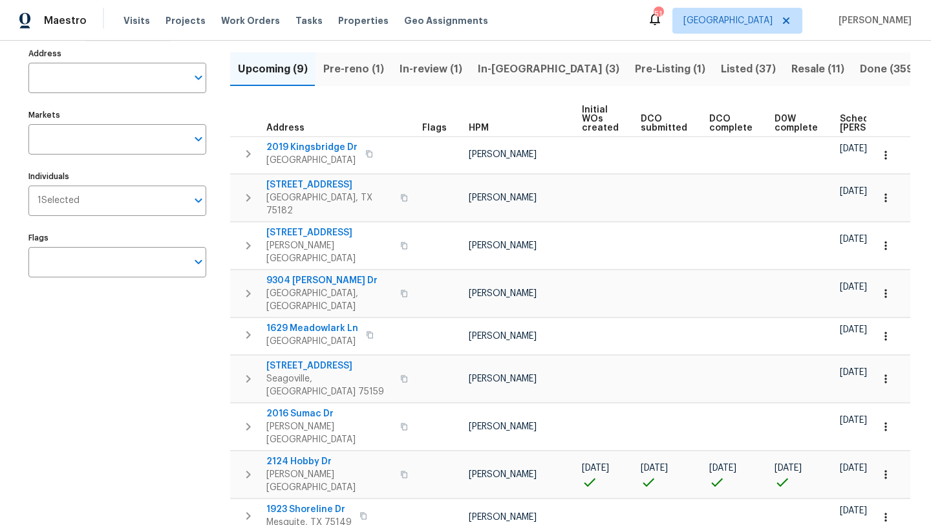
scroll to position [83, 0]
click at [365, 69] on span "Pre-reno (1)" at bounding box center [353, 69] width 61 height 18
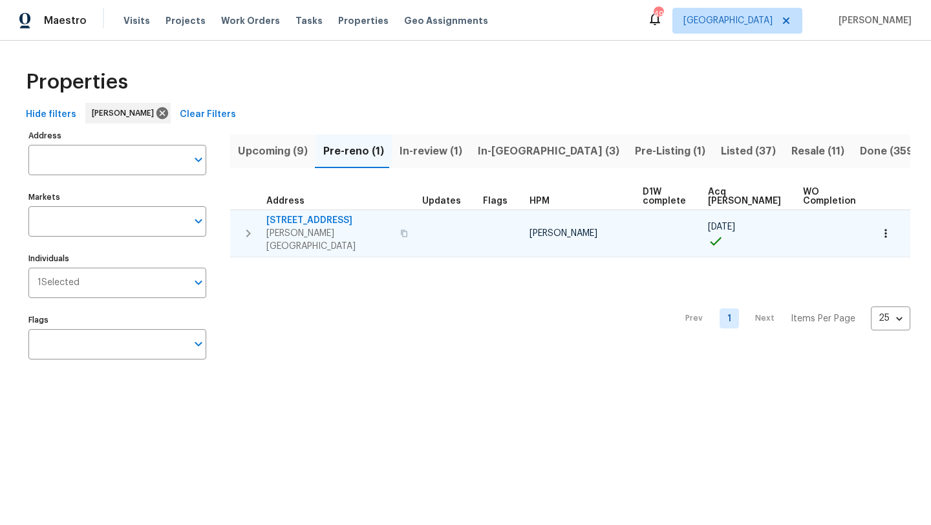
click at [336, 221] on span "[STREET_ADDRESS]" at bounding box center [330, 220] width 126 height 13
click at [885, 227] on icon "button" at bounding box center [886, 233] width 13 height 13
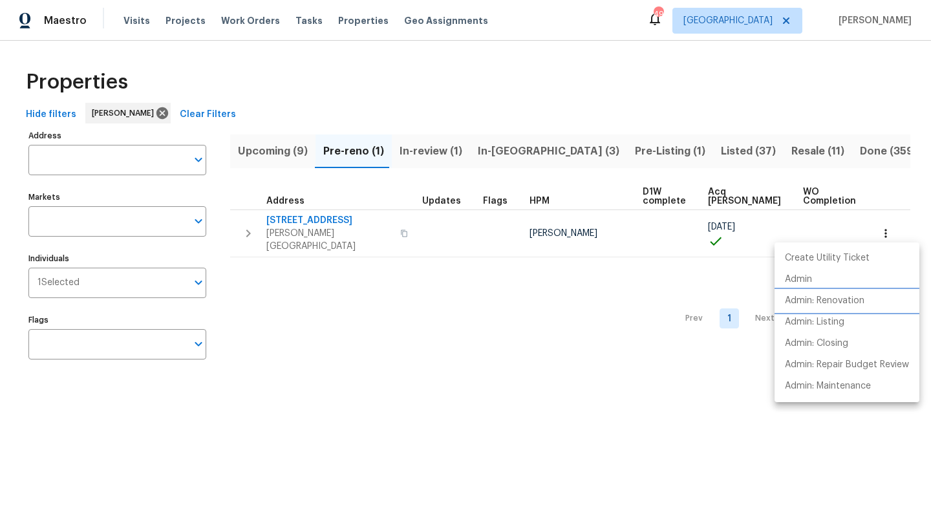
click at [827, 299] on p "Admin: Renovation" at bounding box center [825, 301] width 80 height 14
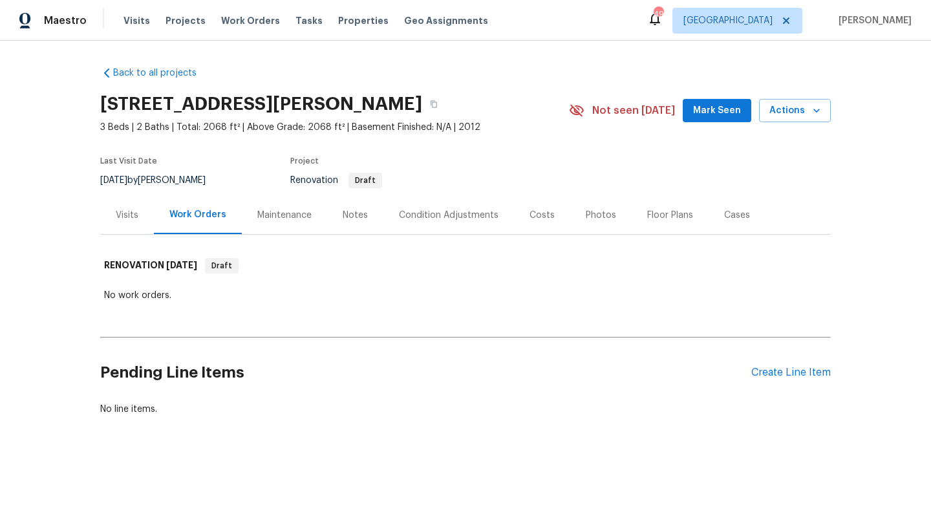
click at [655, 213] on div "Floor Plans" at bounding box center [670, 215] width 46 height 13
